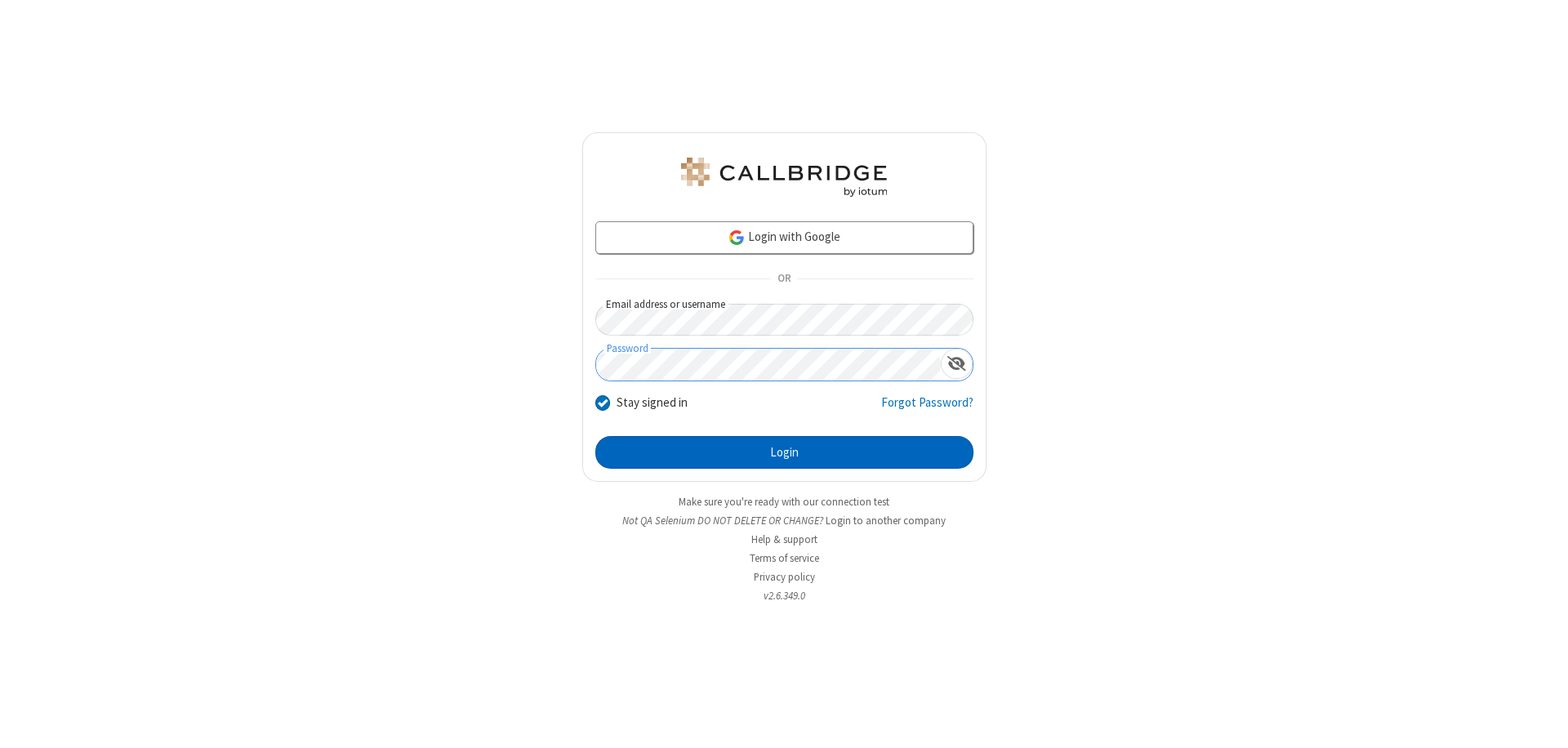
click at [784, 452] on button "Login" at bounding box center [784, 452] width 378 height 32
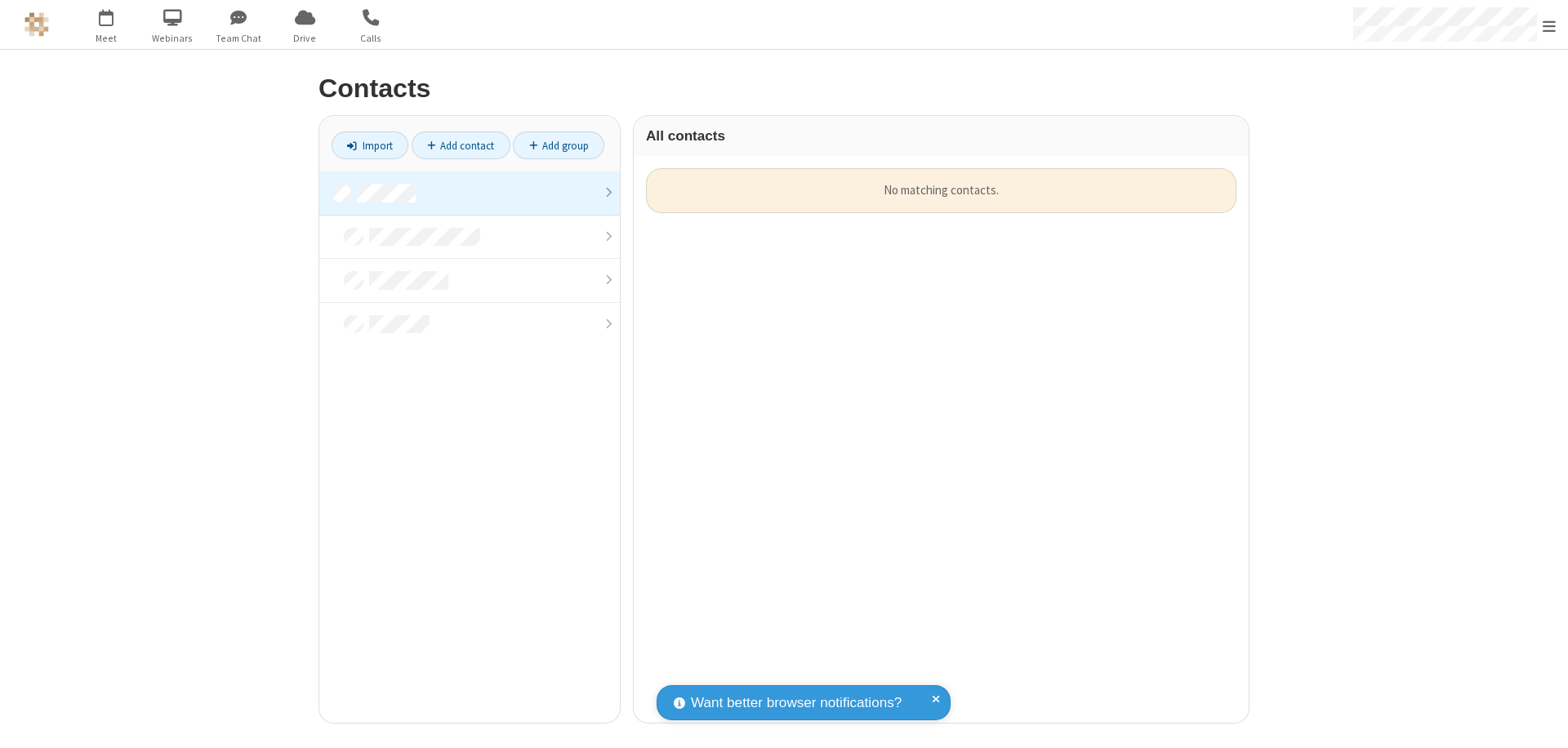
scroll to position [555, 602]
click at [469, 192] on link at bounding box center [469, 193] width 300 height 44
click at [460, 146] on link "Add contact" at bounding box center [461, 145] width 99 height 28
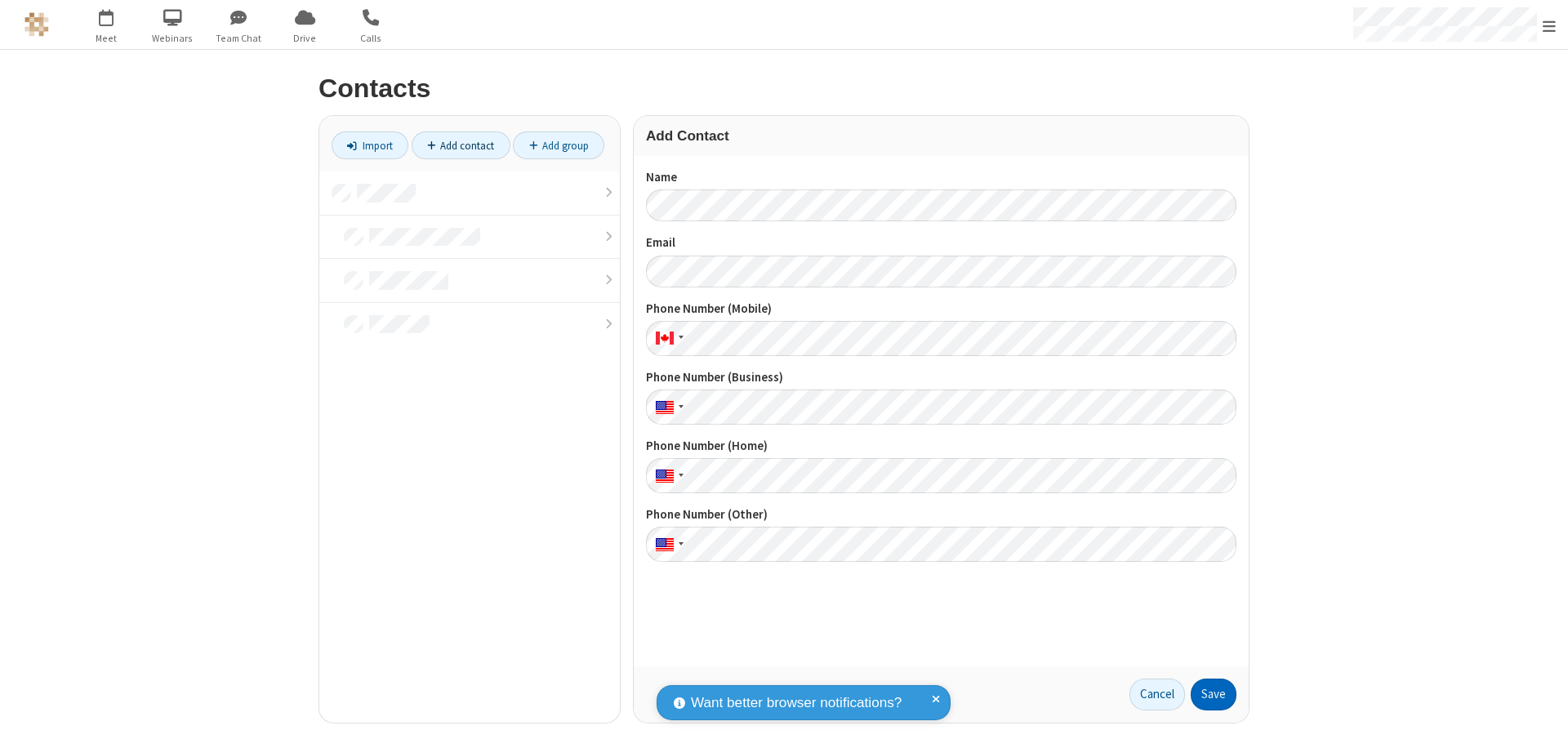
click at [1213, 694] on button "Save" at bounding box center [1213, 695] width 46 height 32
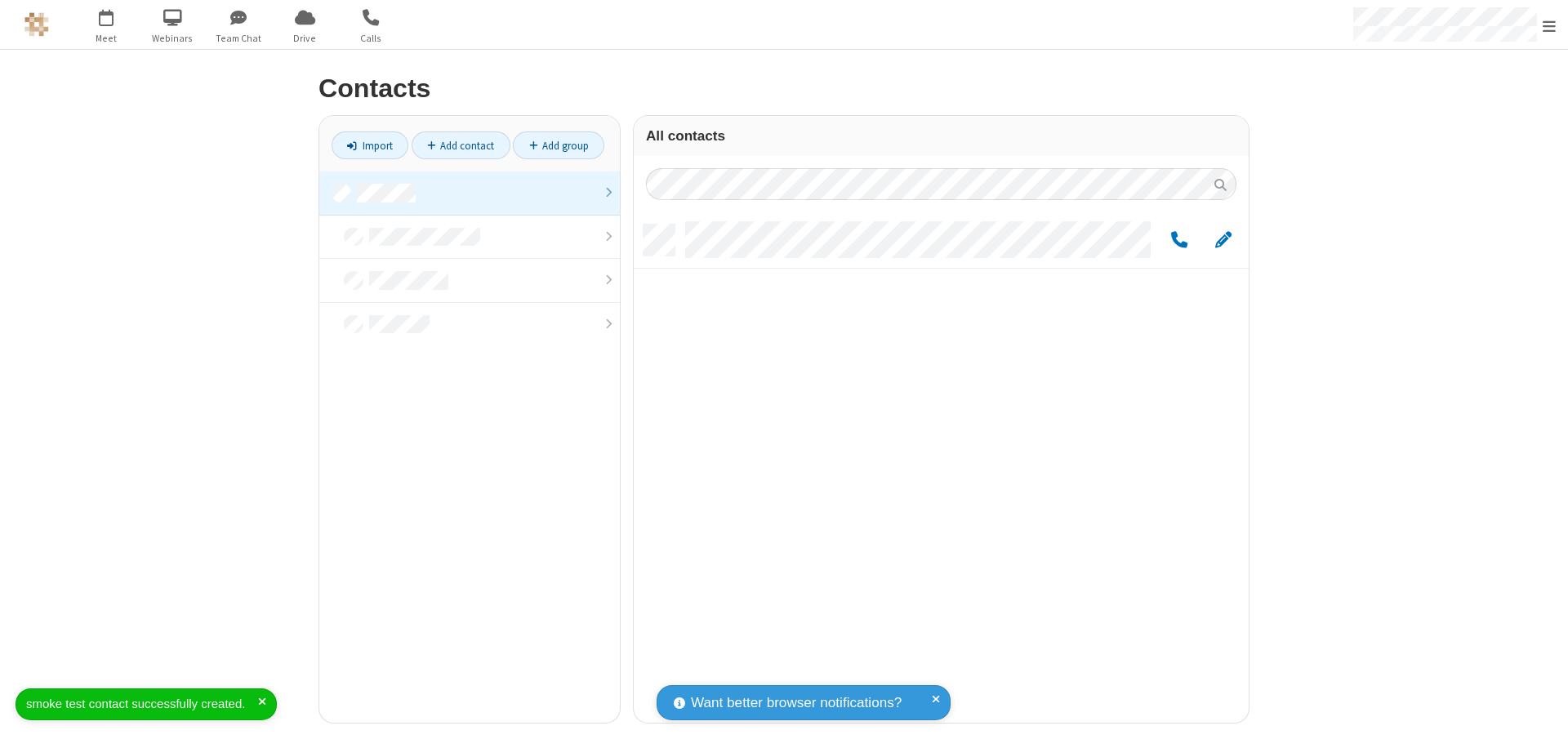
scroll to position [498, 602]
